Goal: Transaction & Acquisition: Purchase product/service

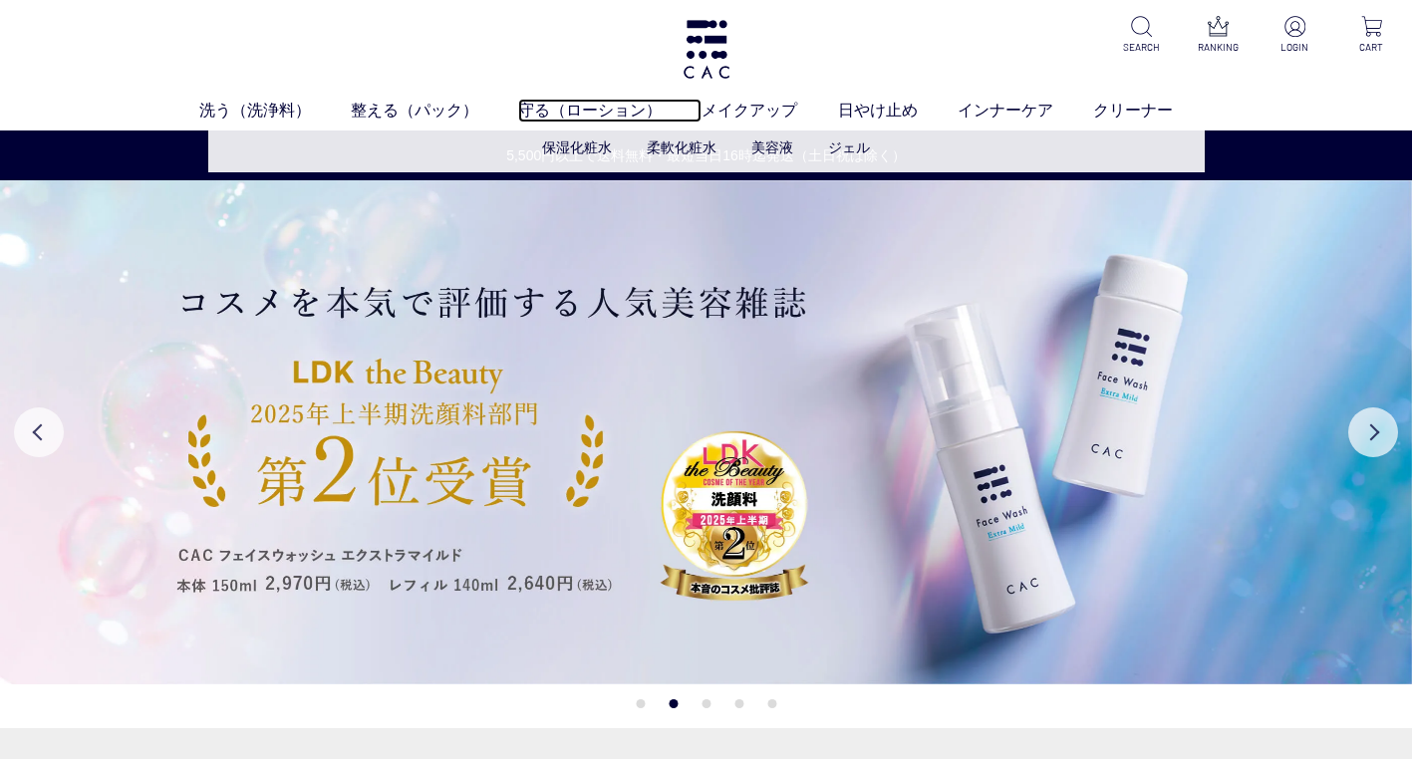
drag, startPoint x: 542, startPoint y: 106, endPoint x: 623, endPoint y: 131, distance: 84.5
click at [542, 106] on link "守る（ローション）" at bounding box center [609, 111] width 183 height 24
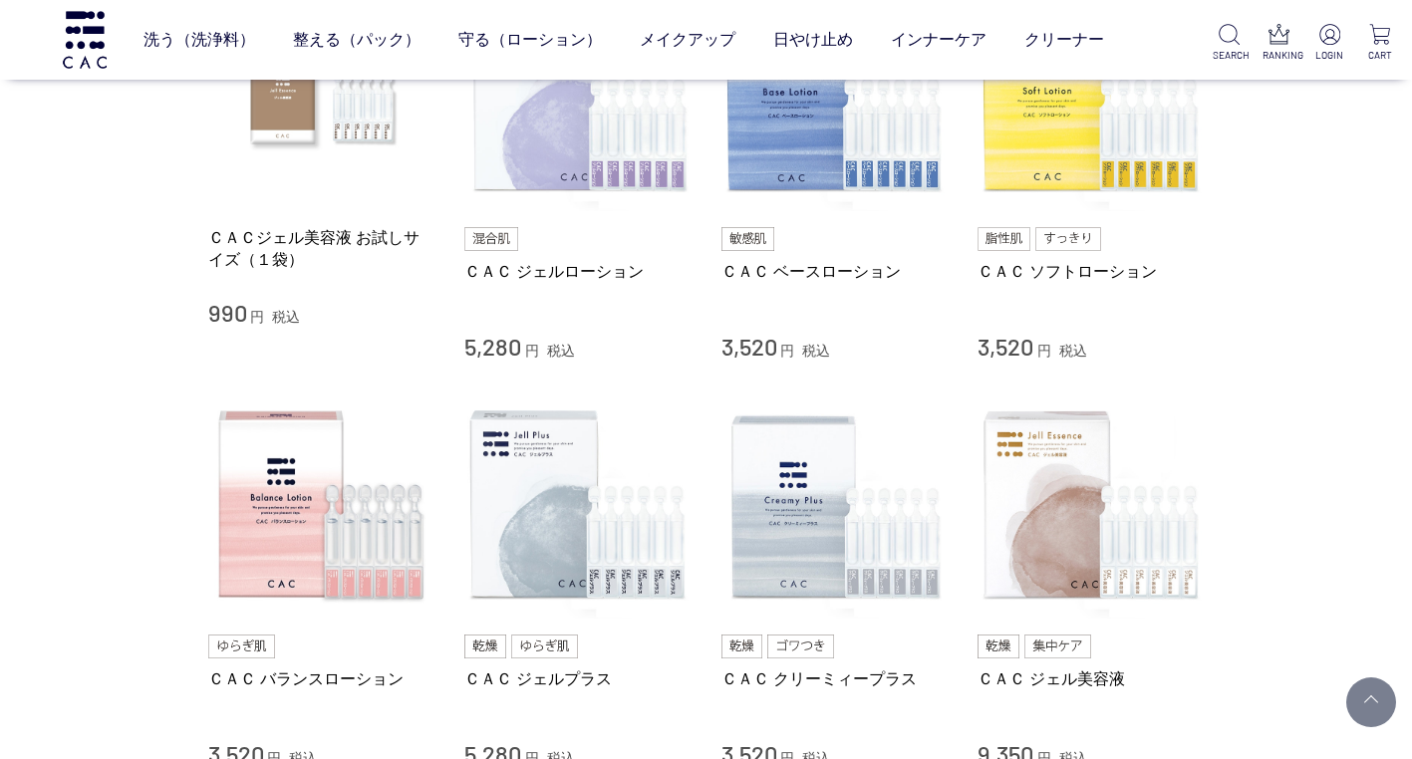
scroll to position [399, 0]
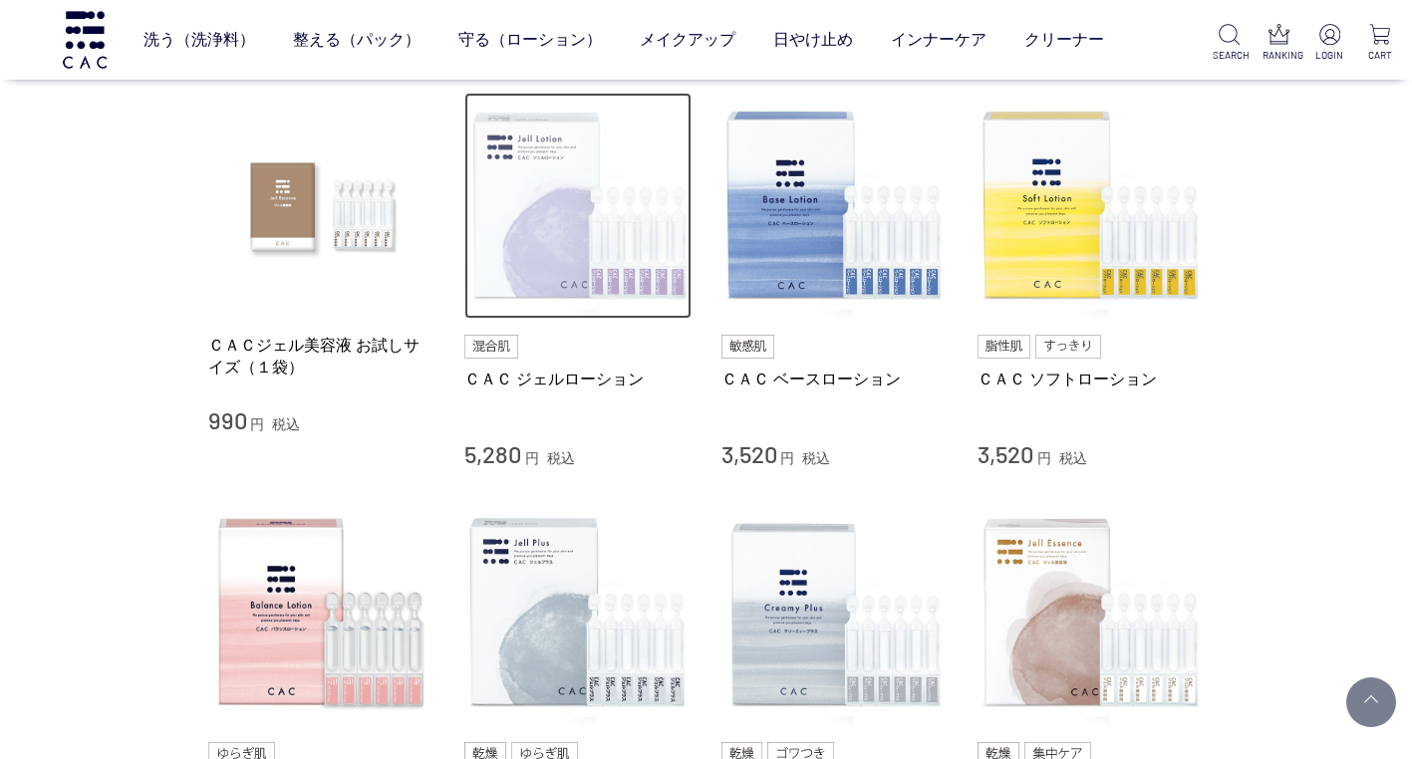
click at [579, 228] on img at bounding box center [577, 206] width 227 height 227
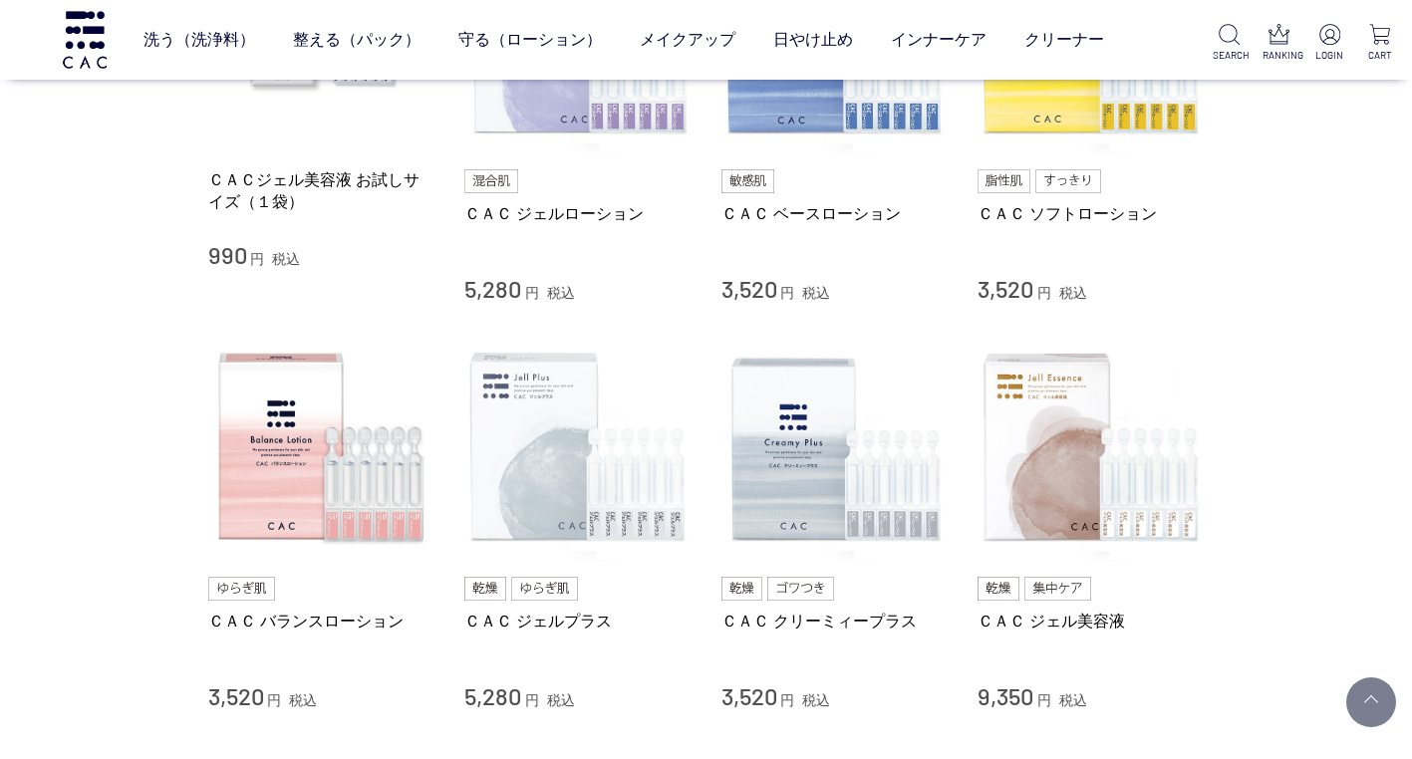
scroll to position [698, 0]
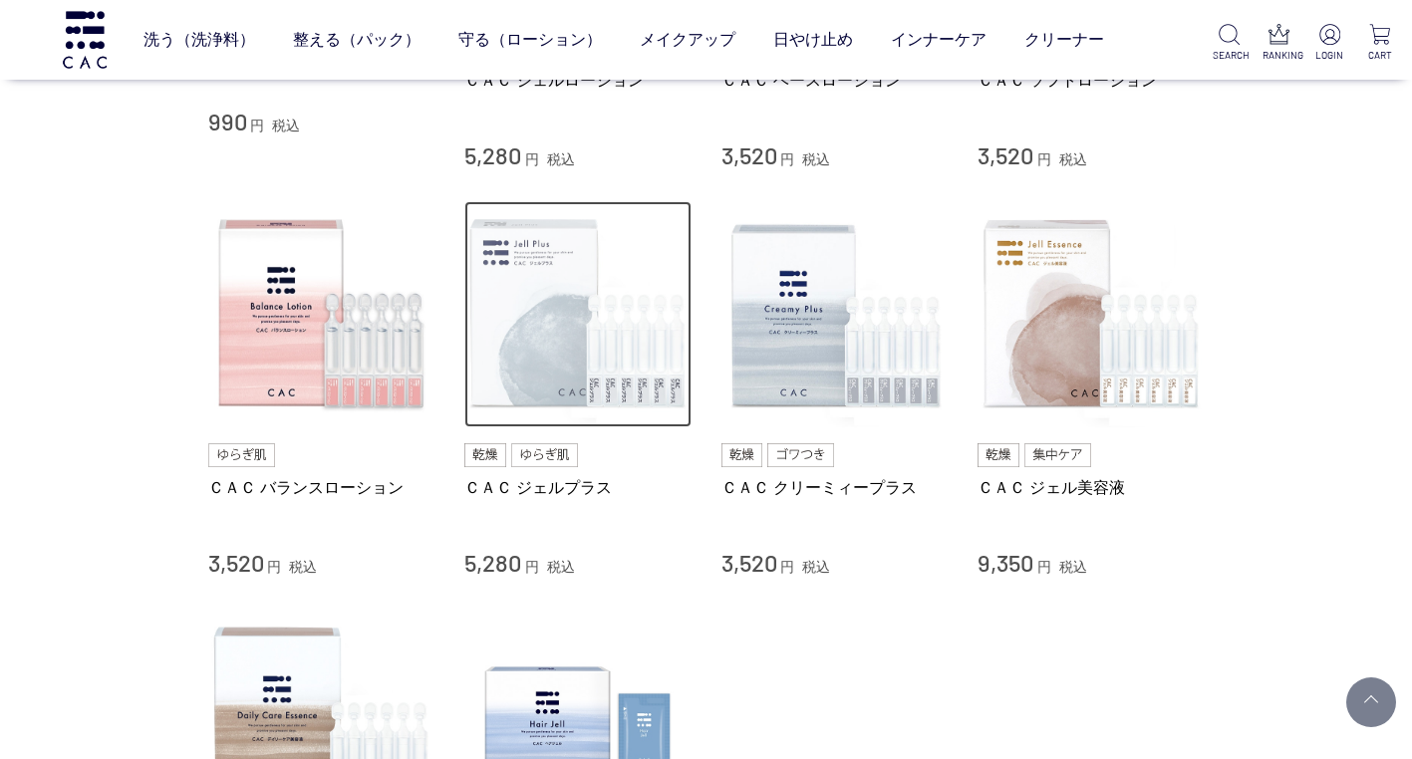
click at [545, 387] on img at bounding box center [577, 314] width 227 height 227
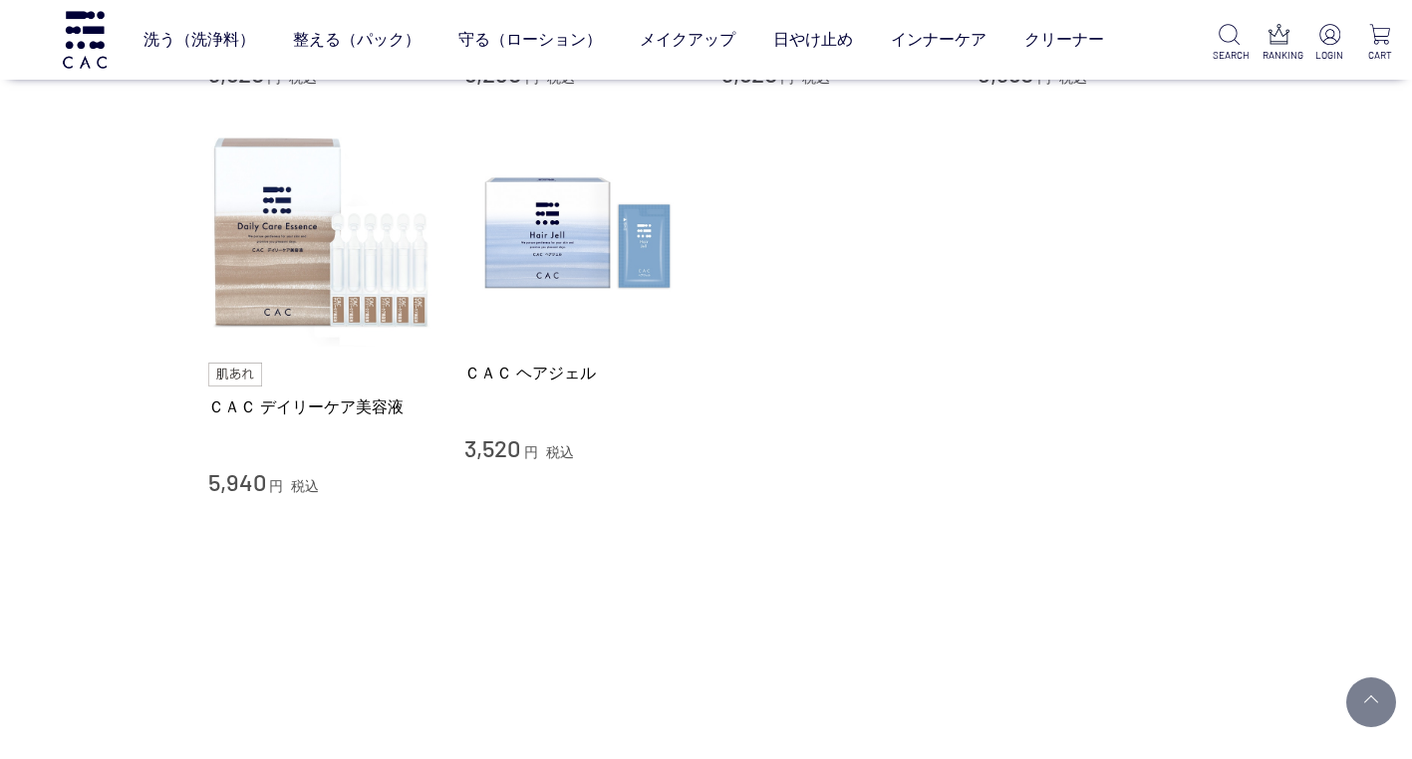
scroll to position [1196, 0]
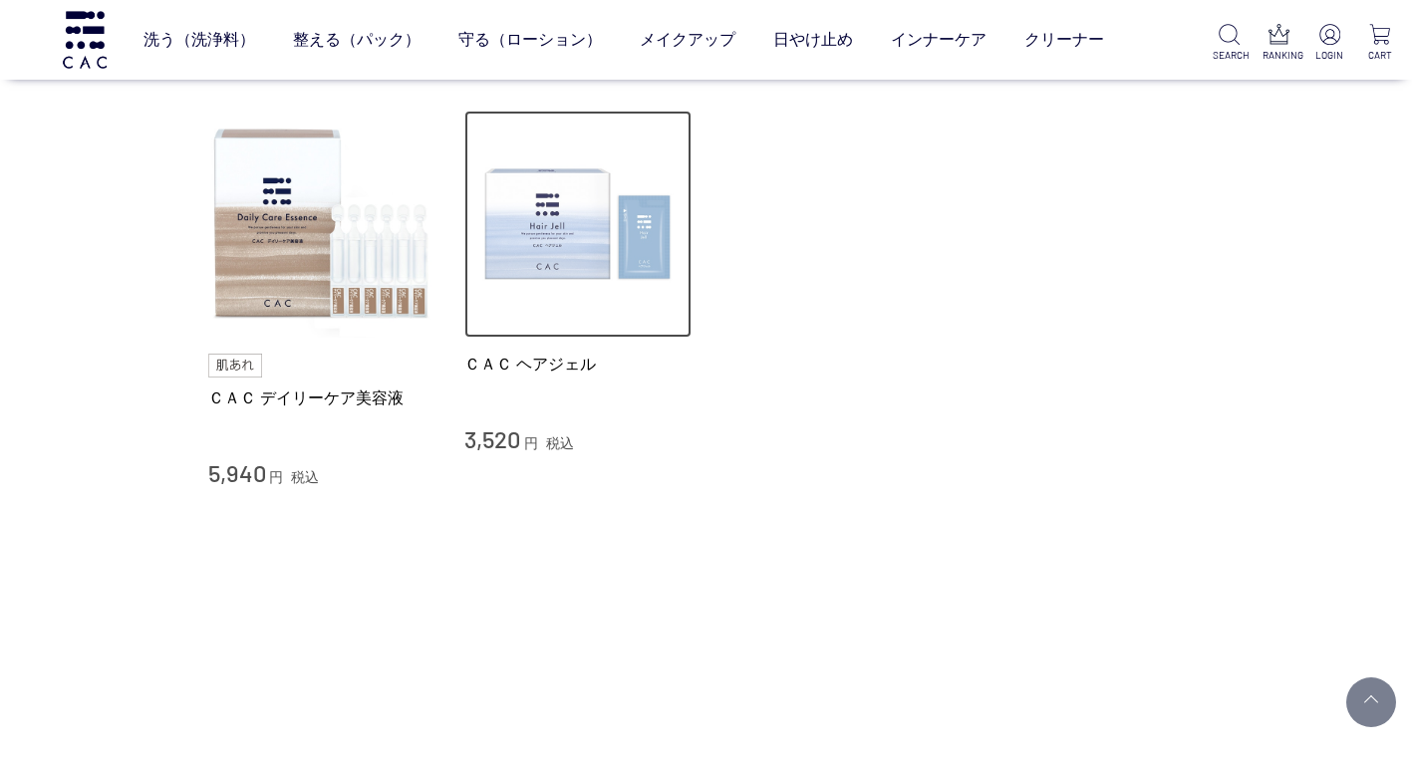
drag, startPoint x: 571, startPoint y: 274, endPoint x: 589, endPoint y: 281, distance: 19.2
click at [571, 274] on img at bounding box center [577, 224] width 227 height 227
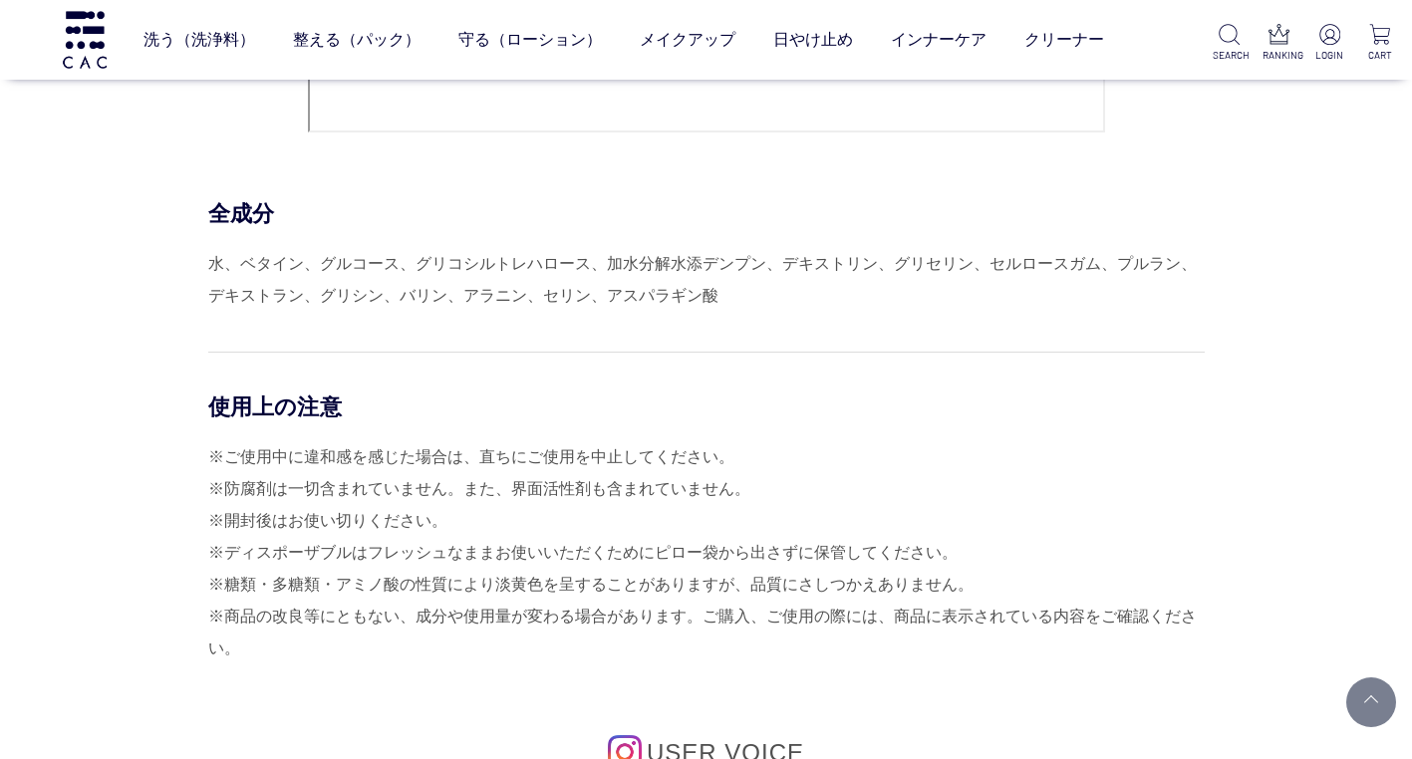
scroll to position [8970, 0]
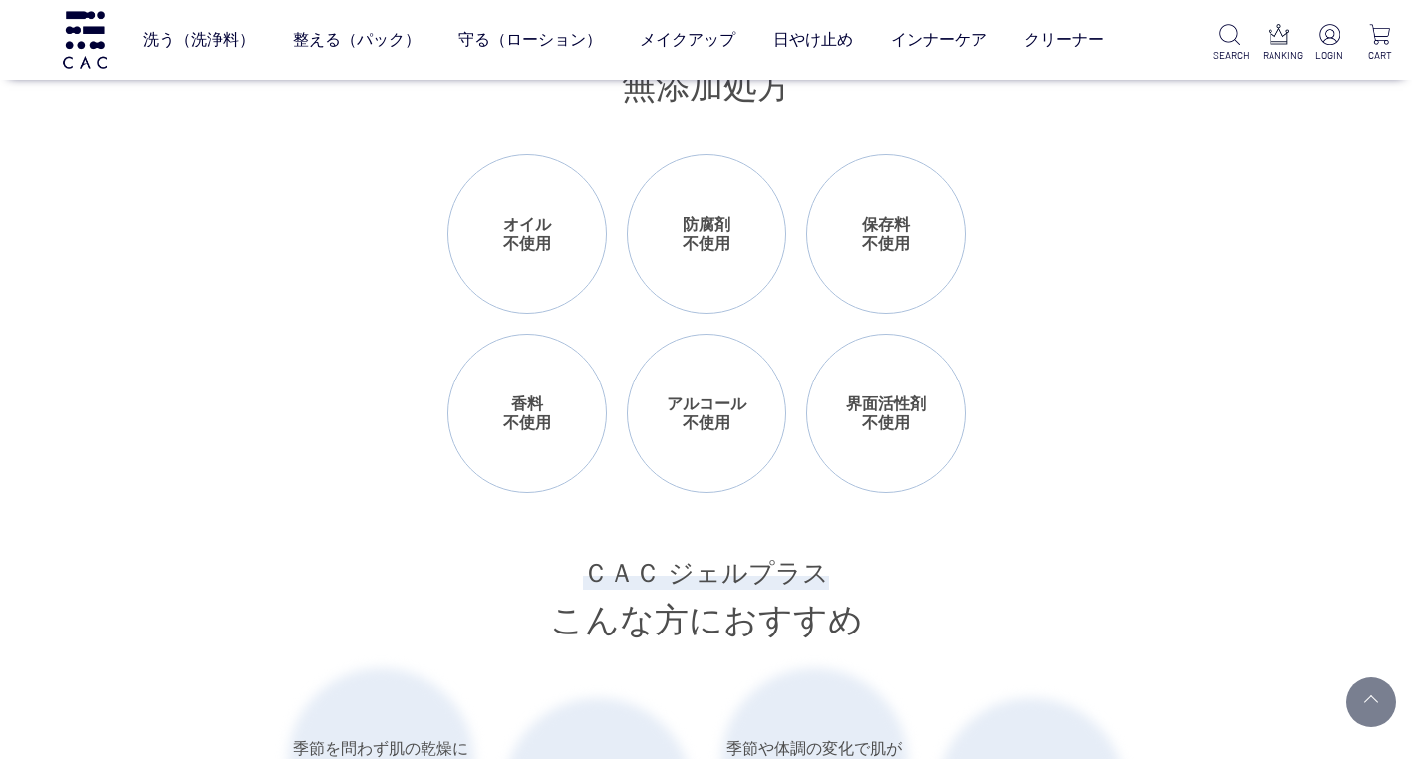
scroll to position [2492, 0]
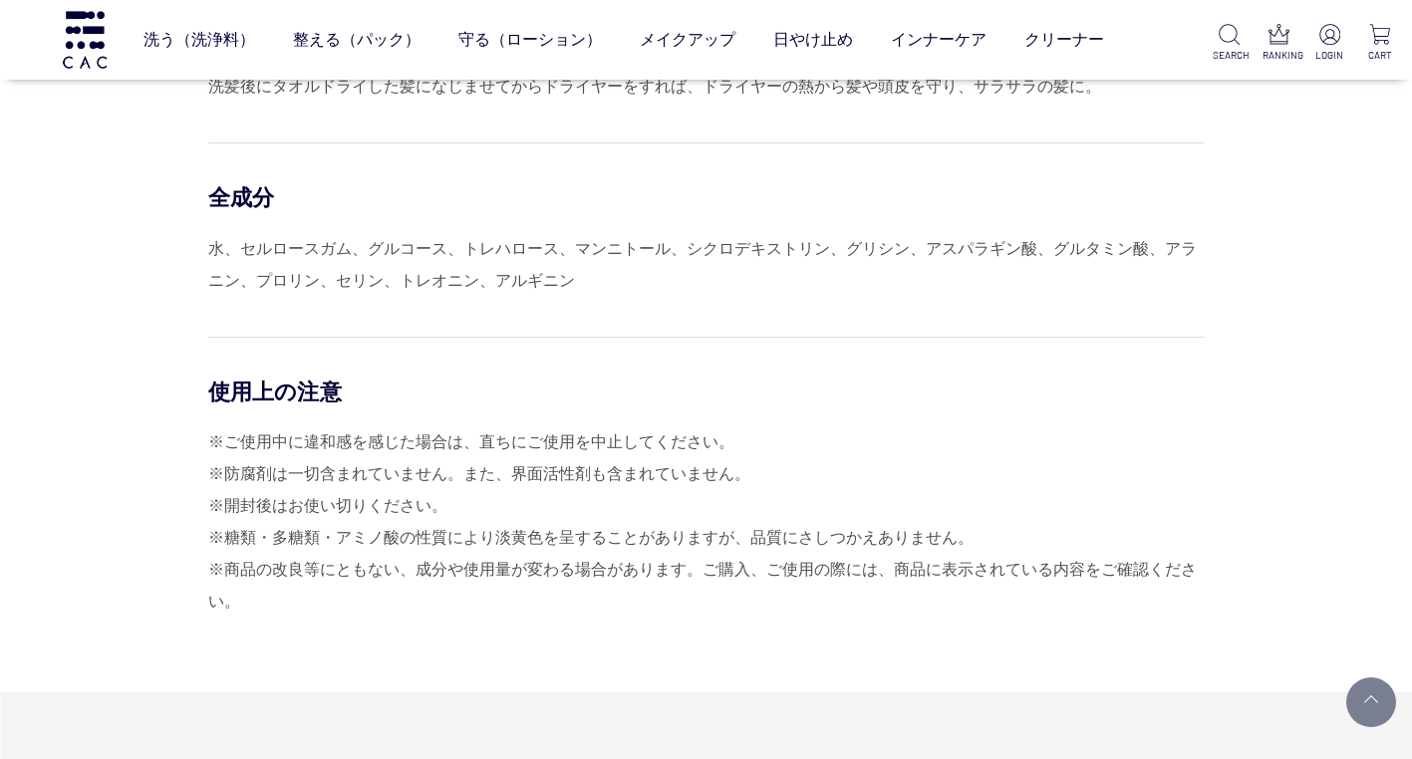
scroll to position [1188, 0]
